Goal: Transaction & Acquisition: Purchase product/service

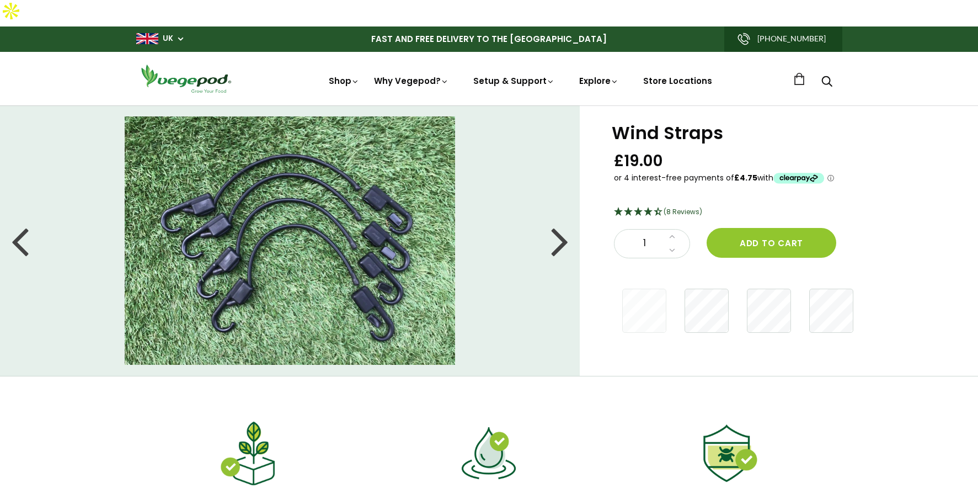
click at [557, 218] on div at bounding box center [560, 241] width 18 height 50
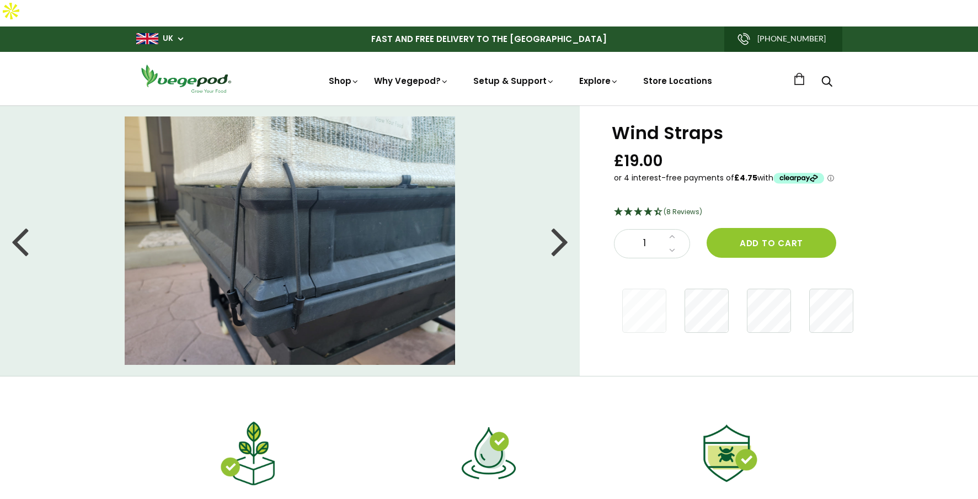
click at [18, 224] on div at bounding box center [20, 241] width 18 height 50
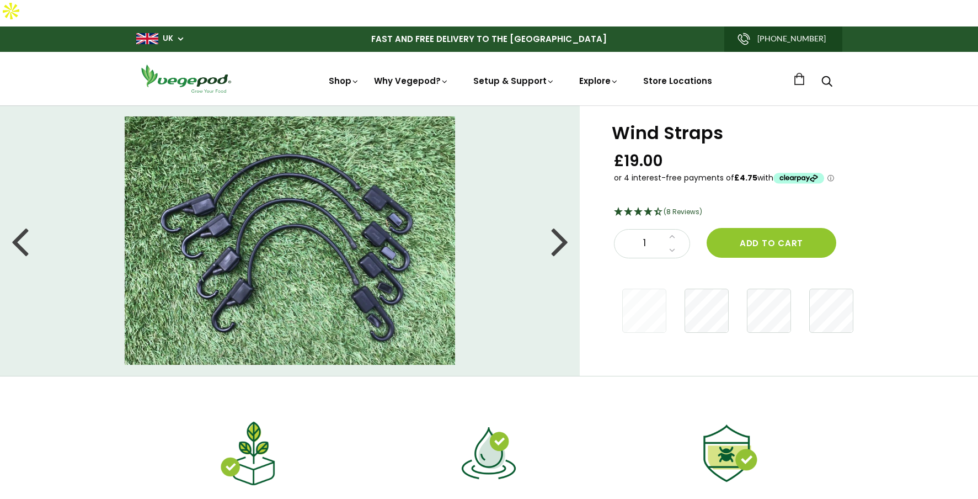
click at [558, 221] on div at bounding box center [560, 241] width 18 height 50
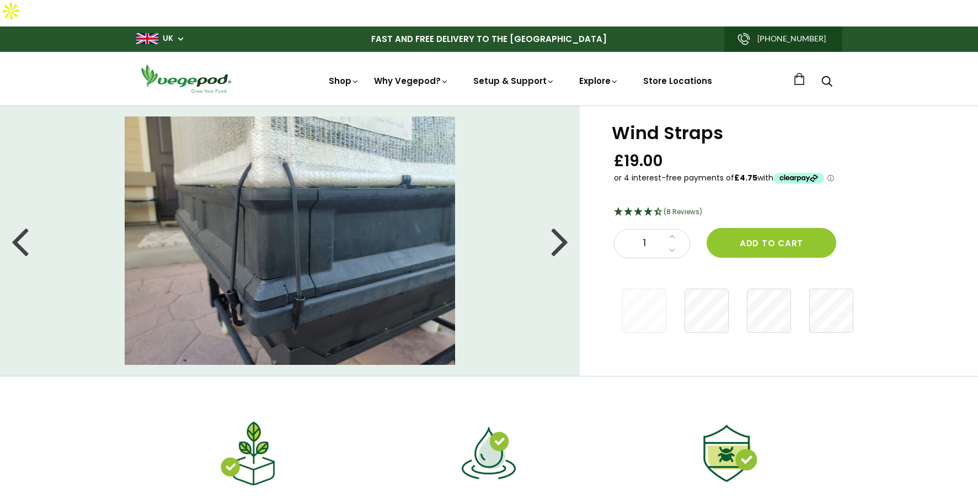
click at [566, 216] on div at bounding box center [560, 241] width 18 height 50
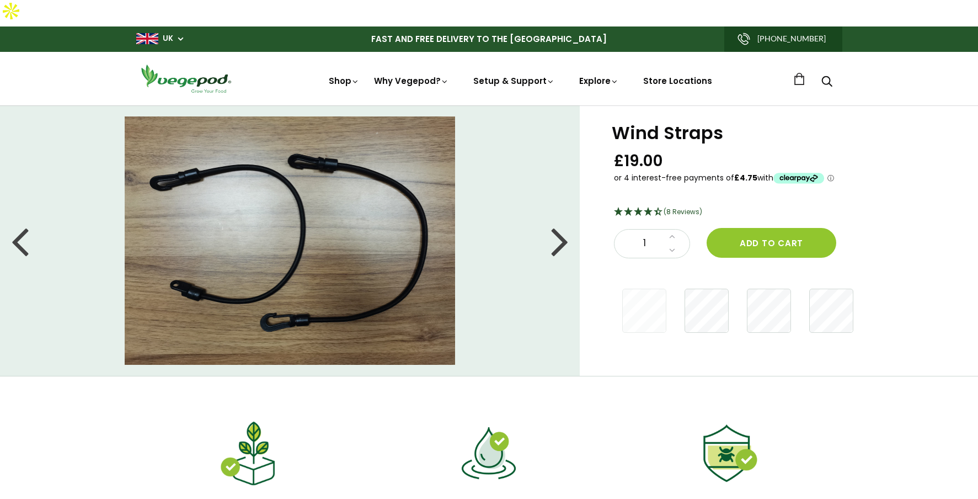
click at [566, 216] on div at bounding box center [560, 241] width 18 height 50
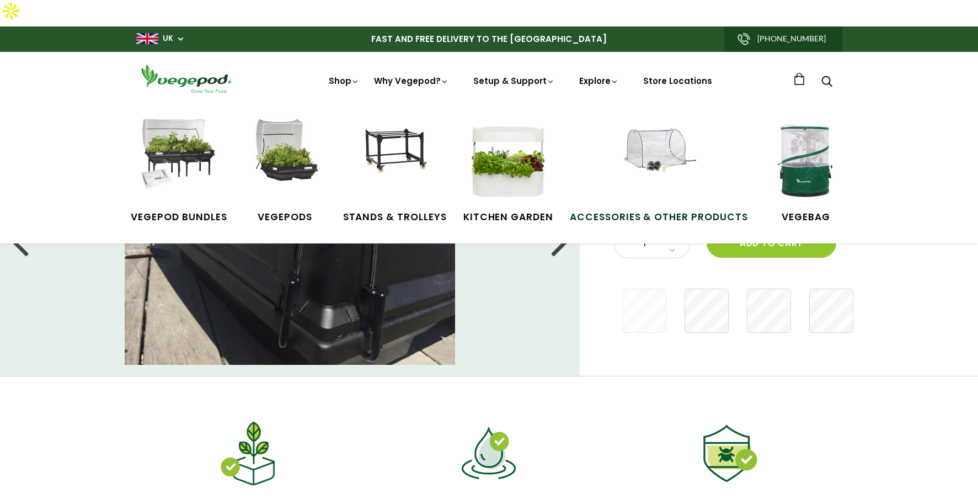
click at [636, 146] on img at bounding box center [658, 160] width 83 height 83
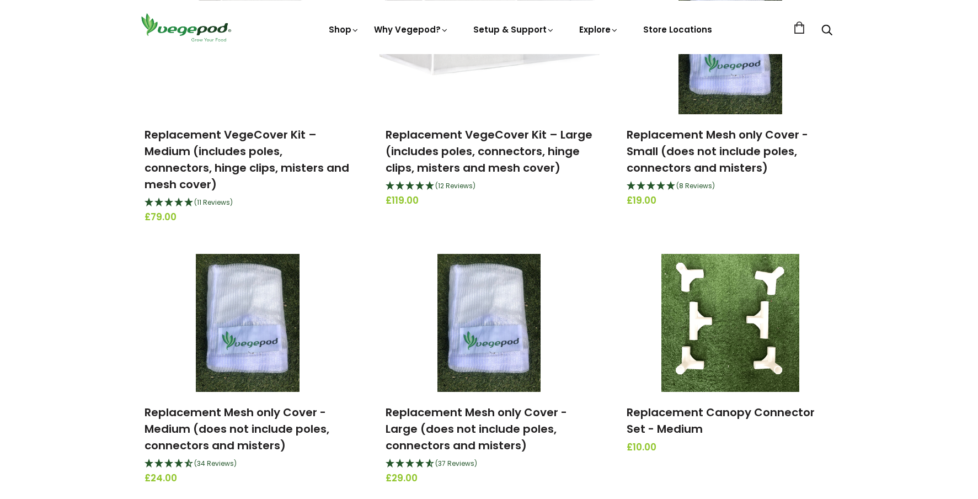
scroll to position [766, 0]
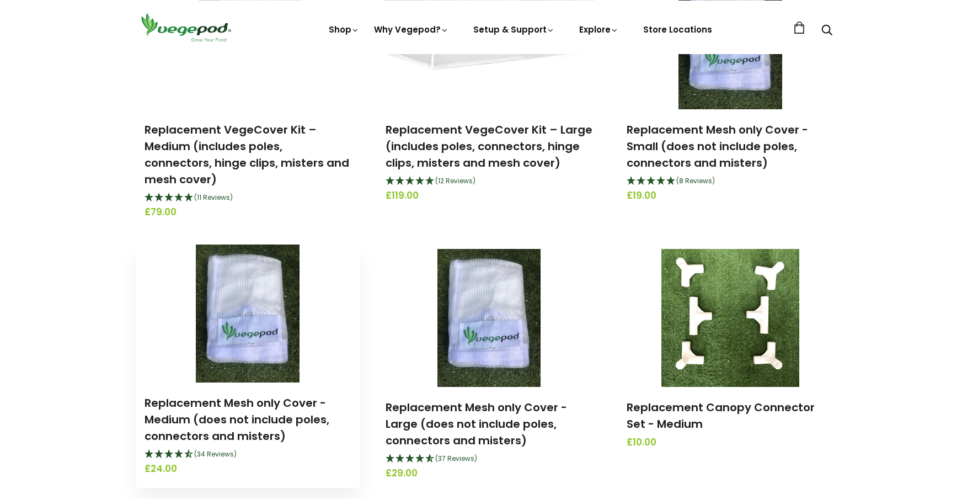
click at [231, 292] on img at bounding box center [248, 313] width 104 height 138
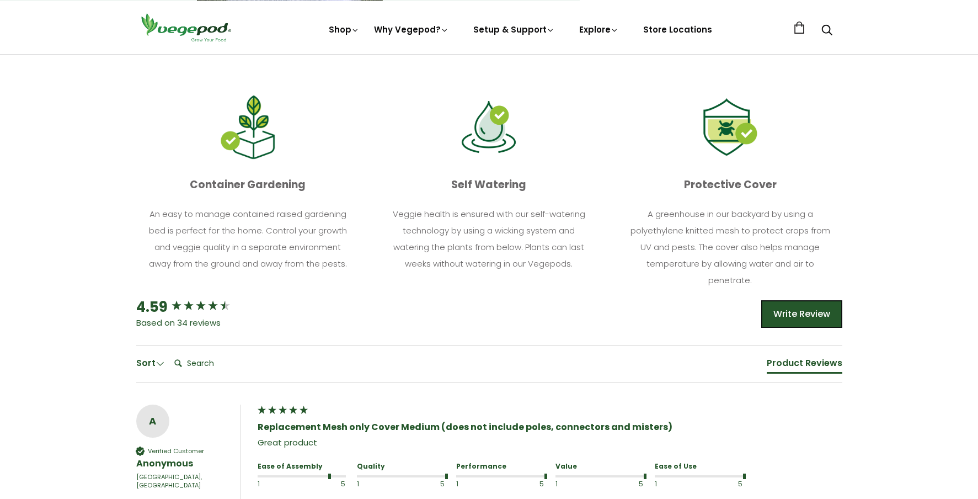
scroll to position [357, 0]
